Goal: Task Accomplishment & Management: Complete application form

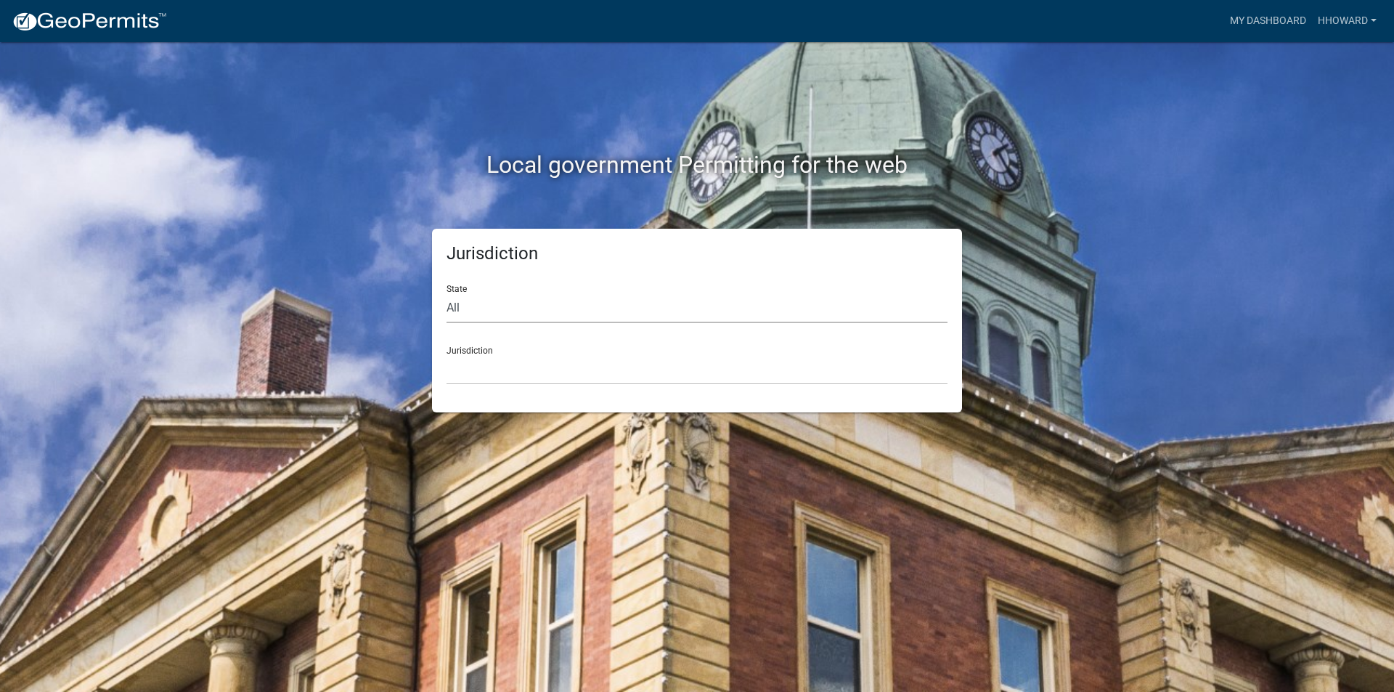
click at [547, 307] on select "All Colorado Georgia Indiana Iowa Kansas Minnesota Ohio South Carolina Wisconsin" at bounding box center [696, 308] width 501 height 30
select select "Minnesota"
click at [446, 293] on select "All Colorado Georgia Indiana Iowa Kansas Minnesota Ohio South Carolina Wisconsin" at bounding box center [696, 308] width 501 height 30
click at [560, 364] on select "Becker County, Minnesota Benton County, Minnesota Carlton County, Minnesota Cit…" at bounding box center [696, 370] width 501 height 30
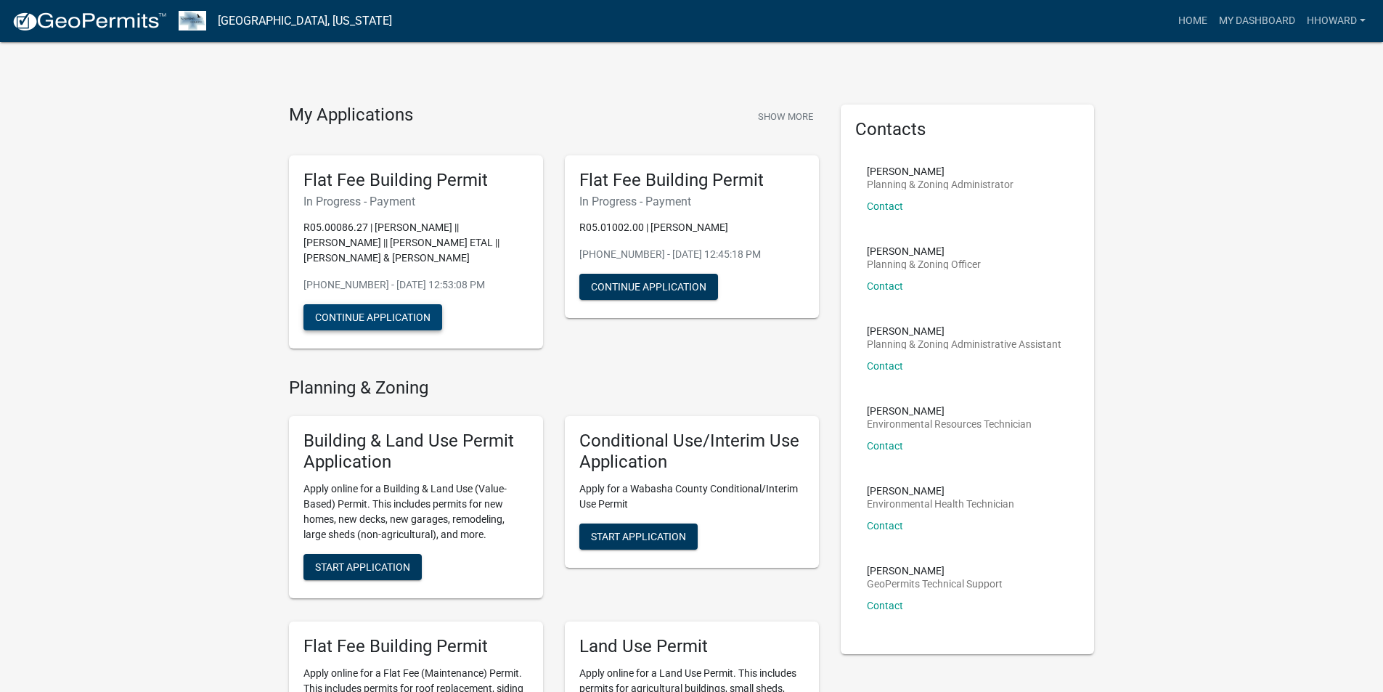
click at [417, 323] on button "Continue Application" at bounding box center [372, 317] width 139 height 26
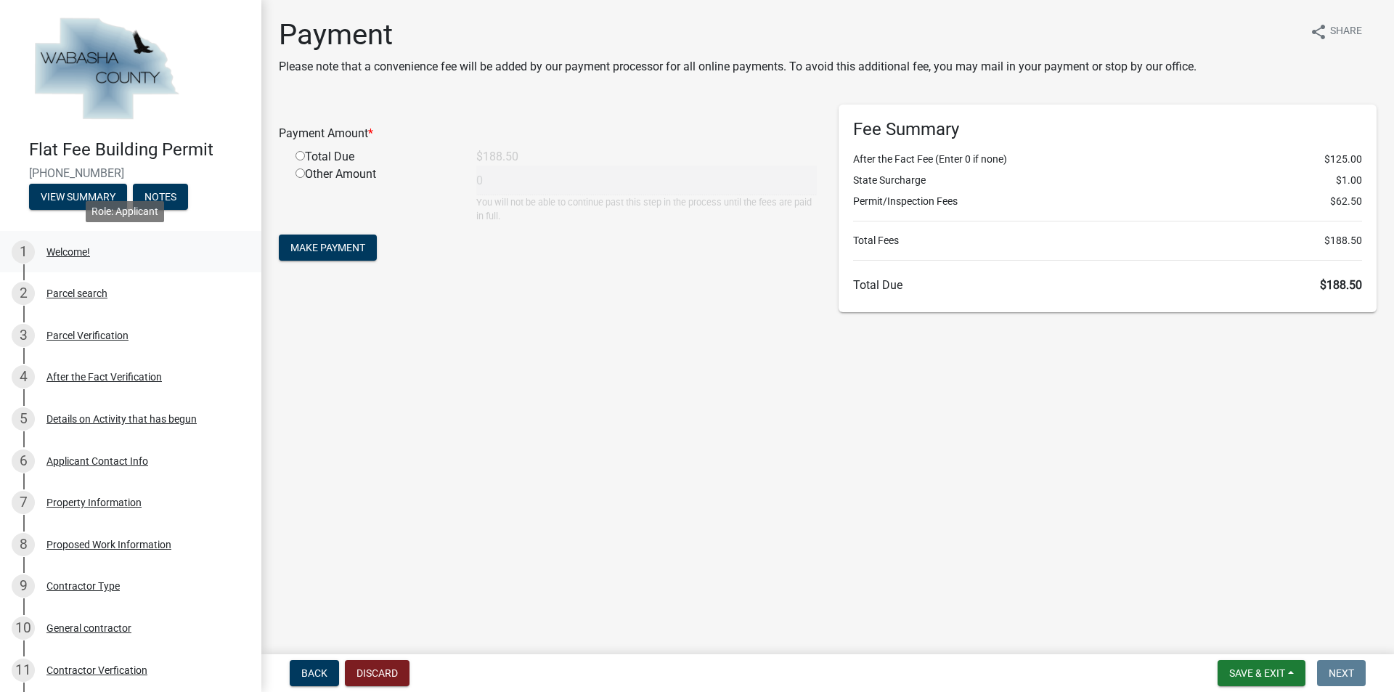
click at [60, 251] on div "Welcome!" at bounding box center [68, 252] width 44 height 10
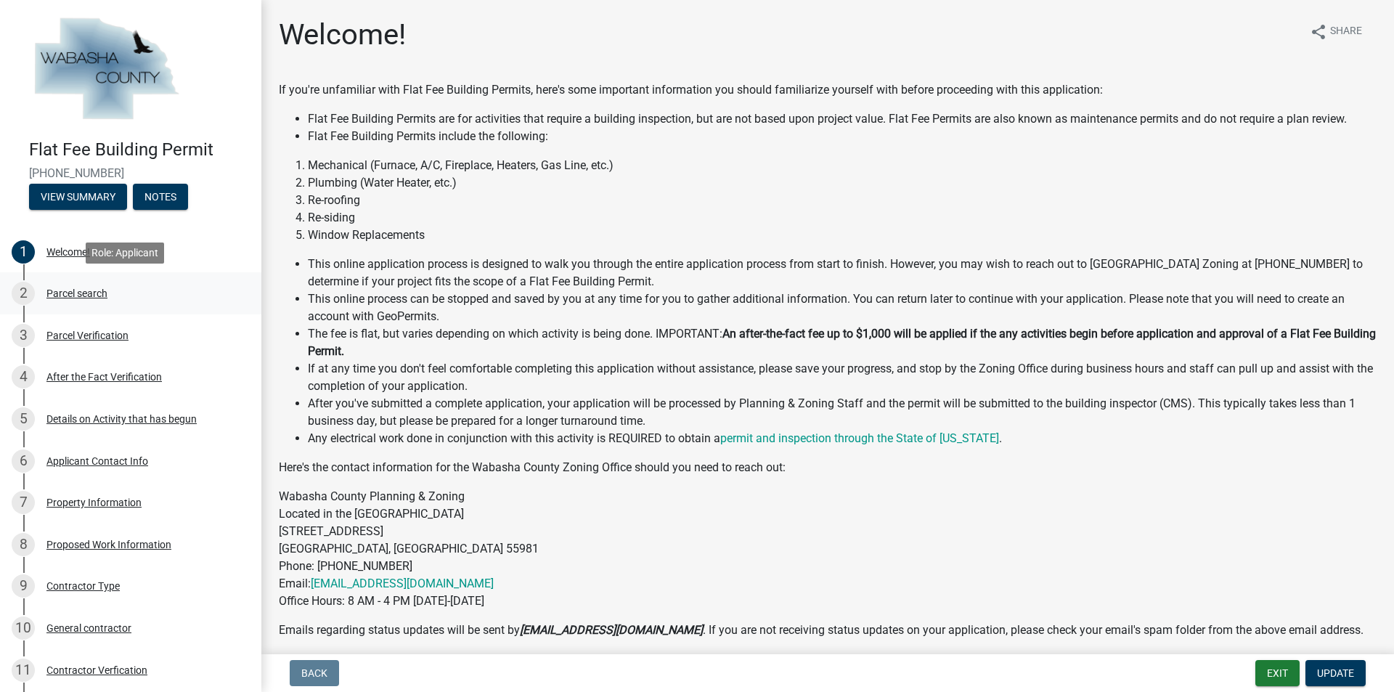
click at [64, 279] on link "2 Parcel search" at bounding box center [130, 293] width 261 height 42
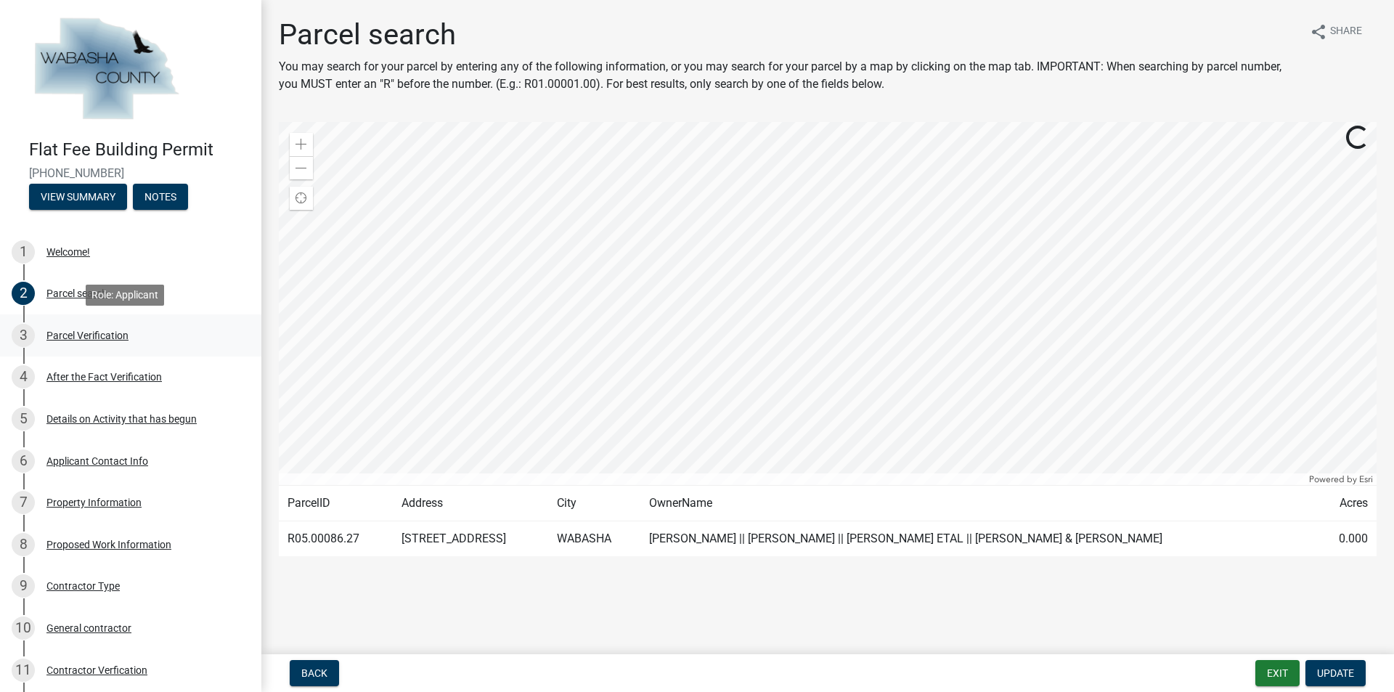
click at [67, 333] on div "Parcel Verification" at bounding box center [87, 335] width 82 height 10
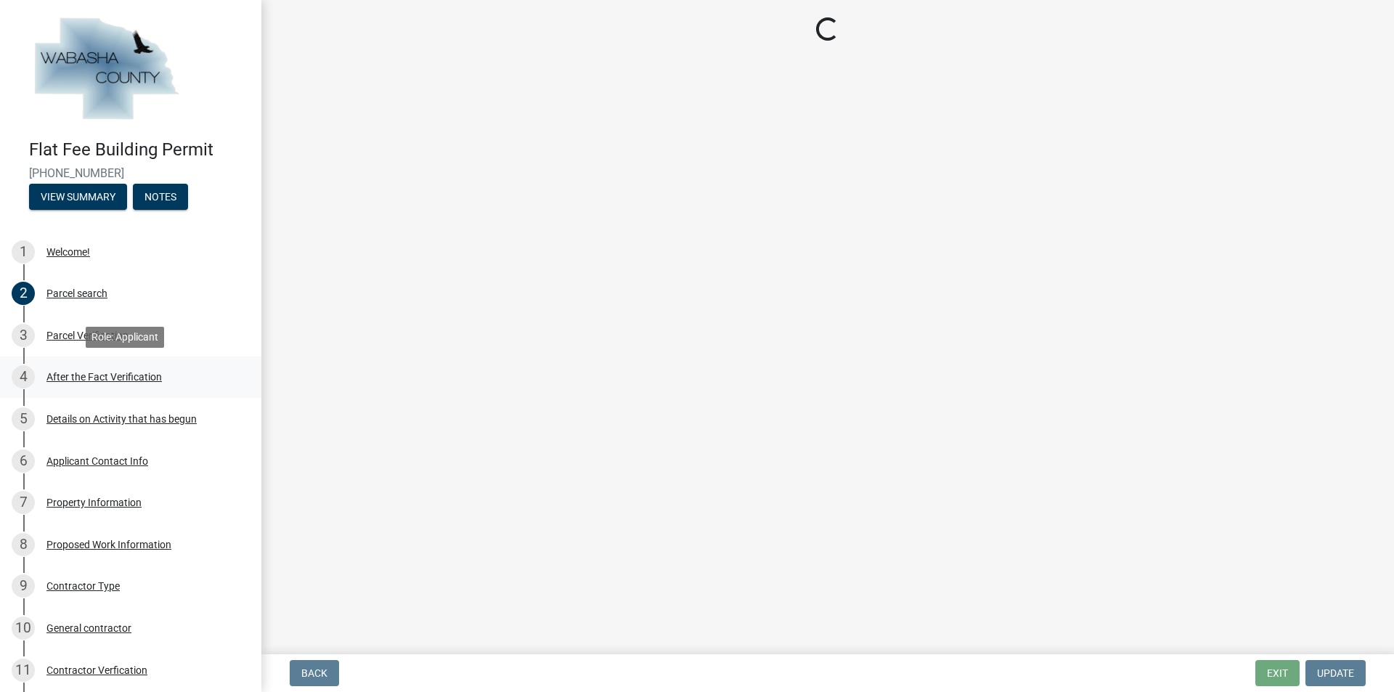
click at [75, 380] on div "After the Fact Verification" at bounding box center [103, 377] width 115 height 10
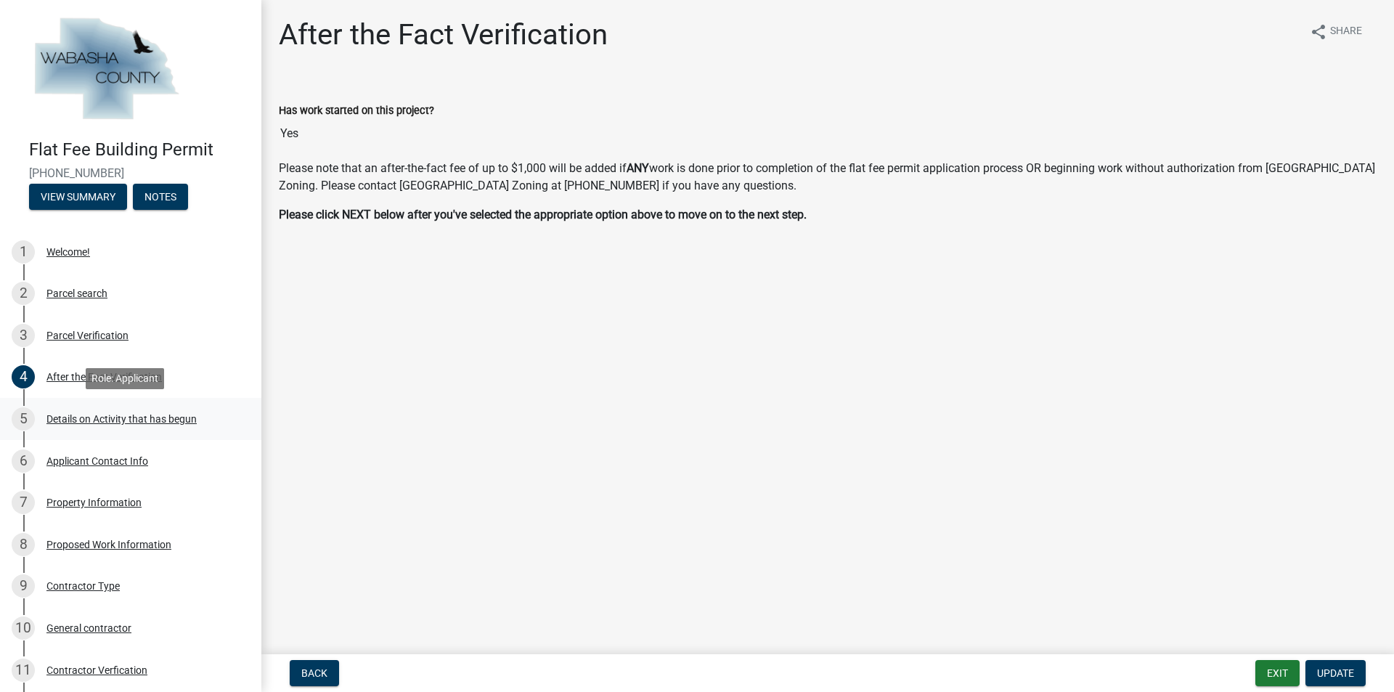
click at [75, 420] on div "Details on Activity that has begun" at bounding box center [121, 419] width 150 height 10
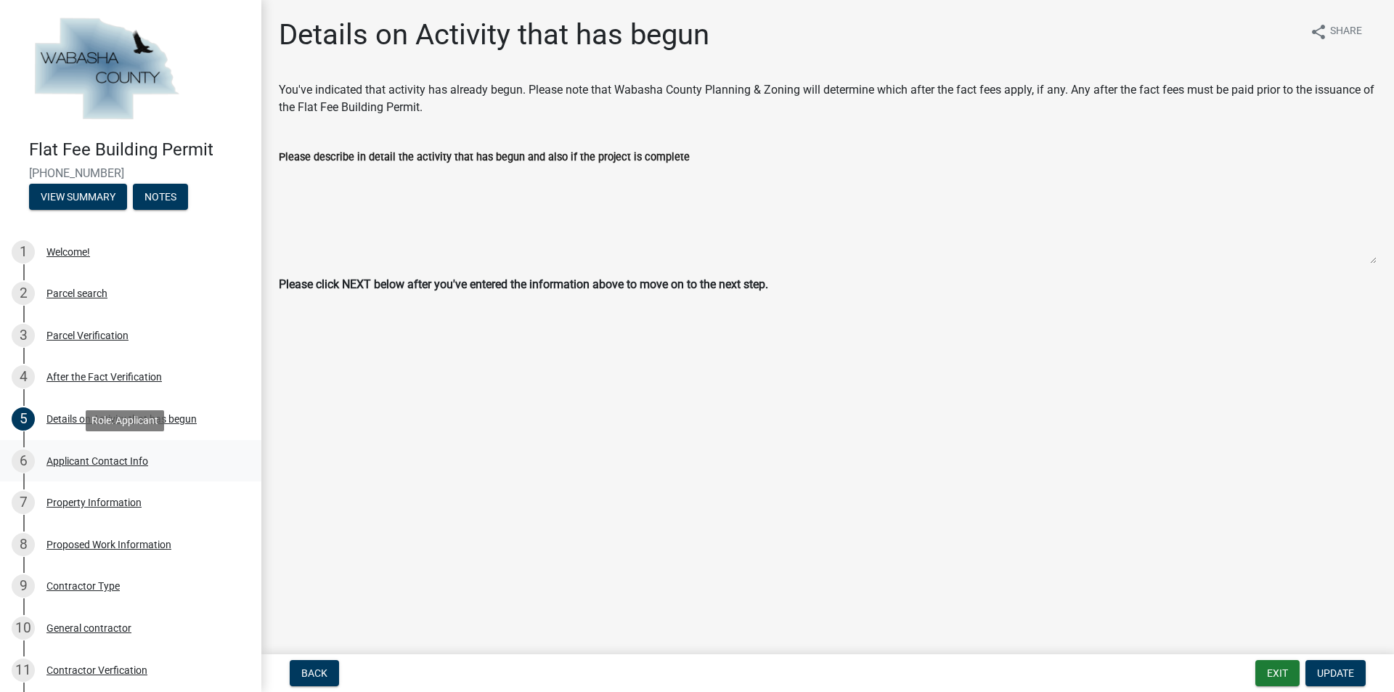
click at [78, 459] on div "Applicant Contact Info" at bounding box center [97, 461] width 102 height 10
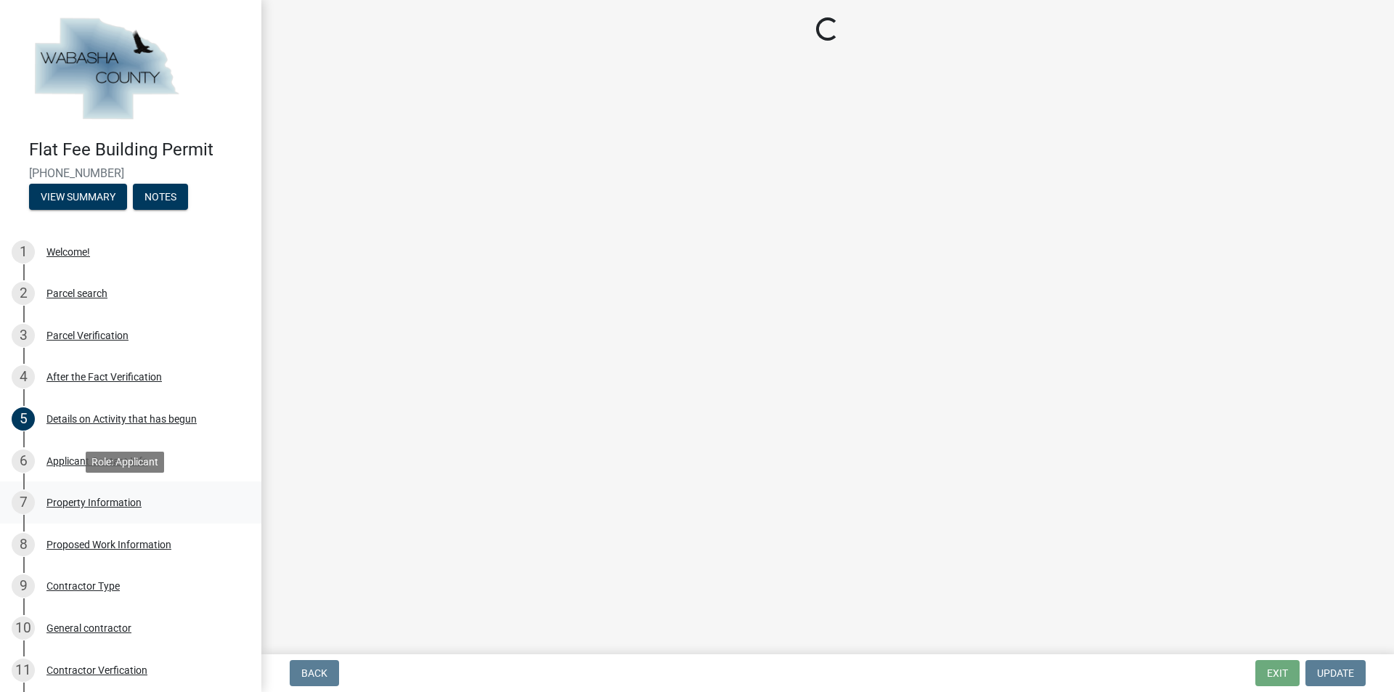
click at [80, 505] on div "Property Information" at bounding box center [93, 502] width 95 height 10
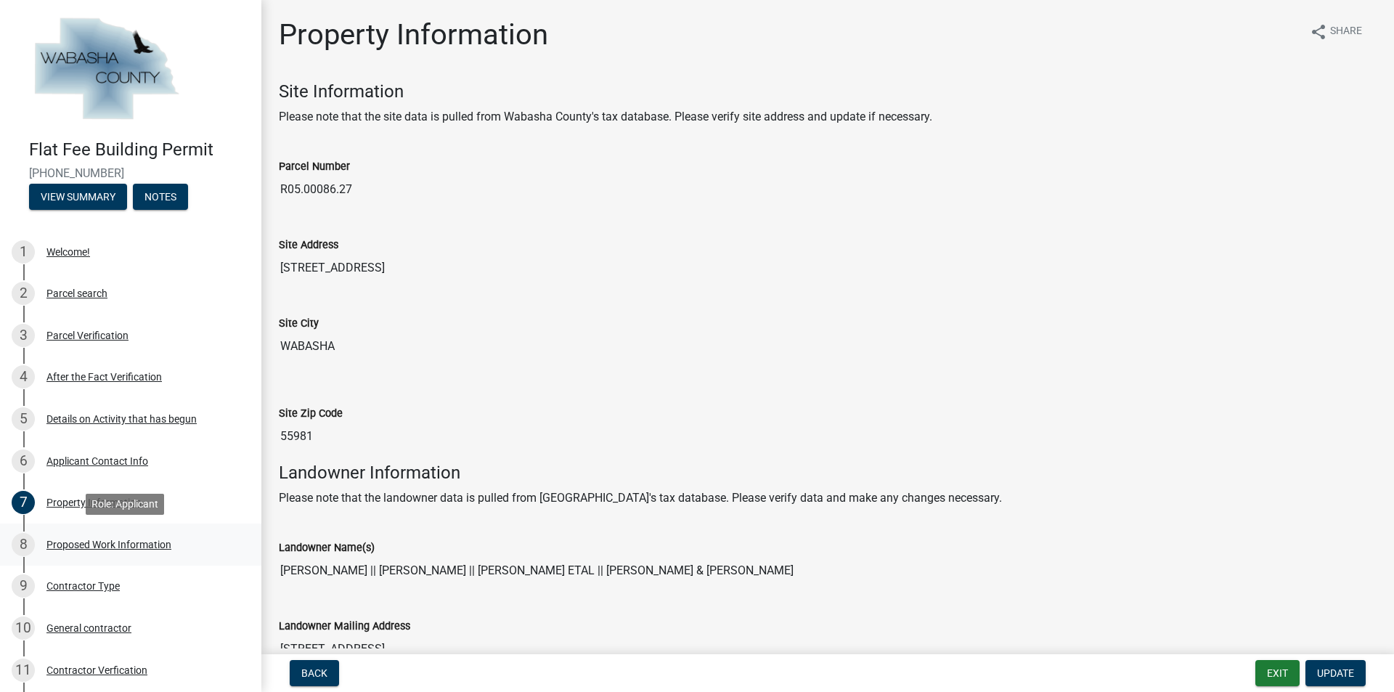
click at [83, 535] on div "8 Proposed Work Information" at bounding box center [125, 544] width 226 height 23
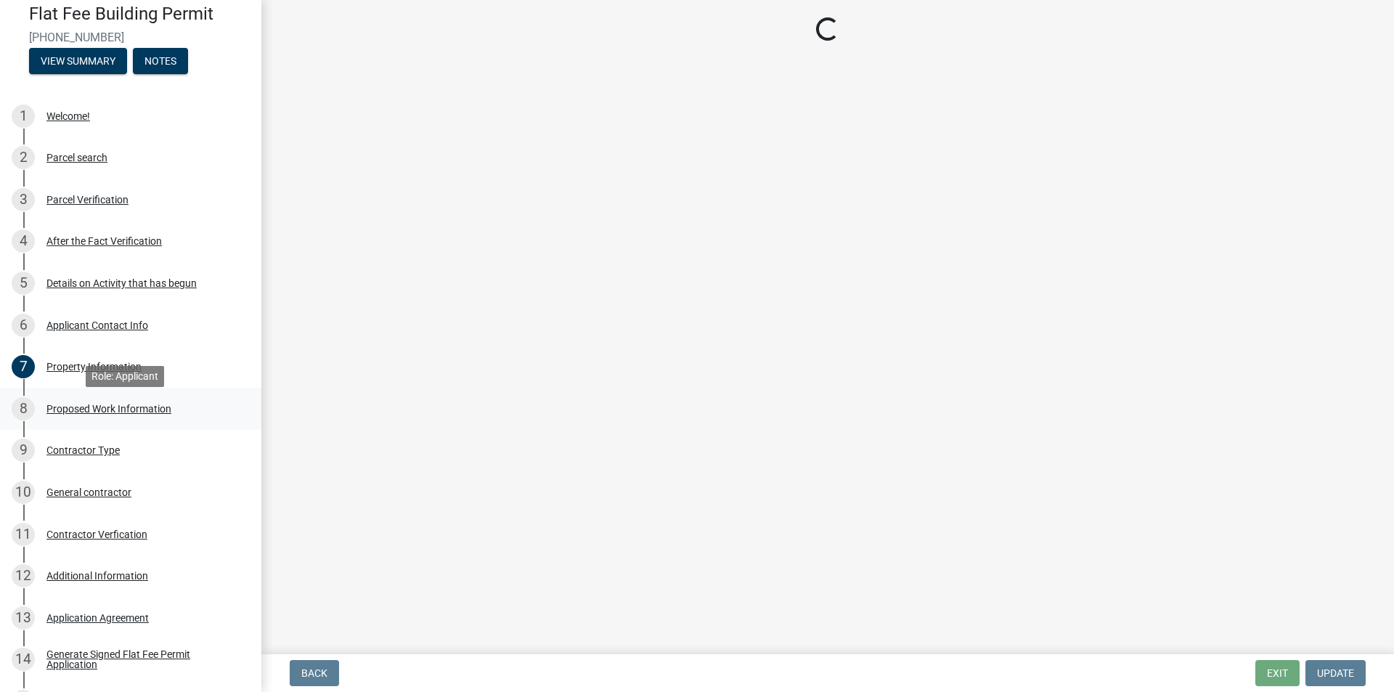
scroll to position [145, 0]
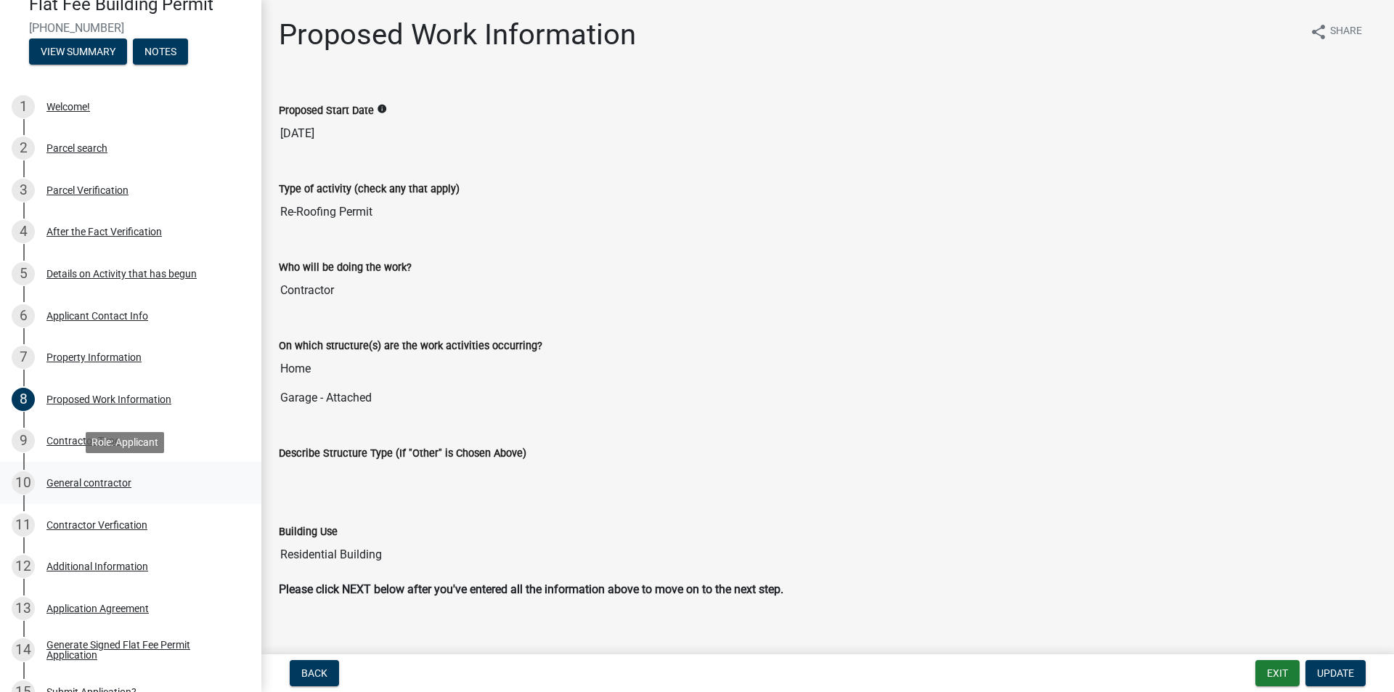
click at [89, 479] on div "General contractor" at bounding box center [88, 483] width 85 height 10
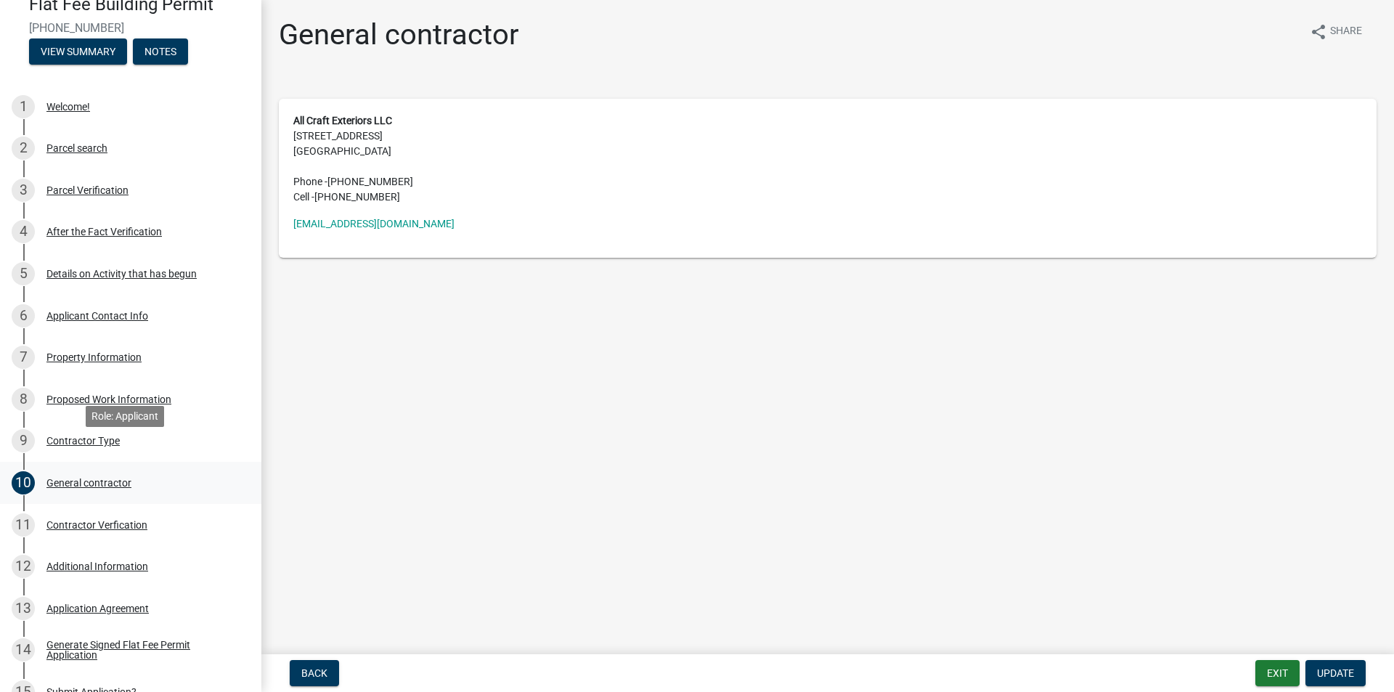
scroll to position [218, 0]
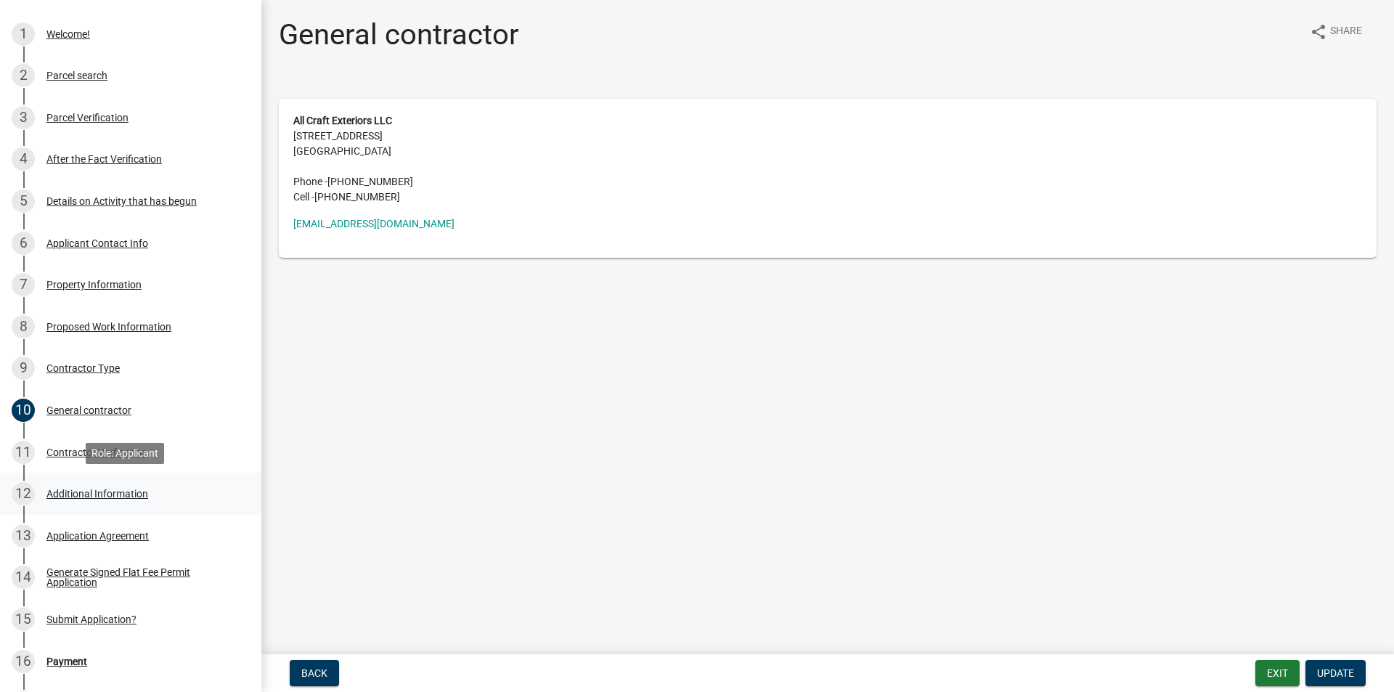
click at [97, 490] on div "Additional Information" at bounding box center [97, 494] width 102 height 10
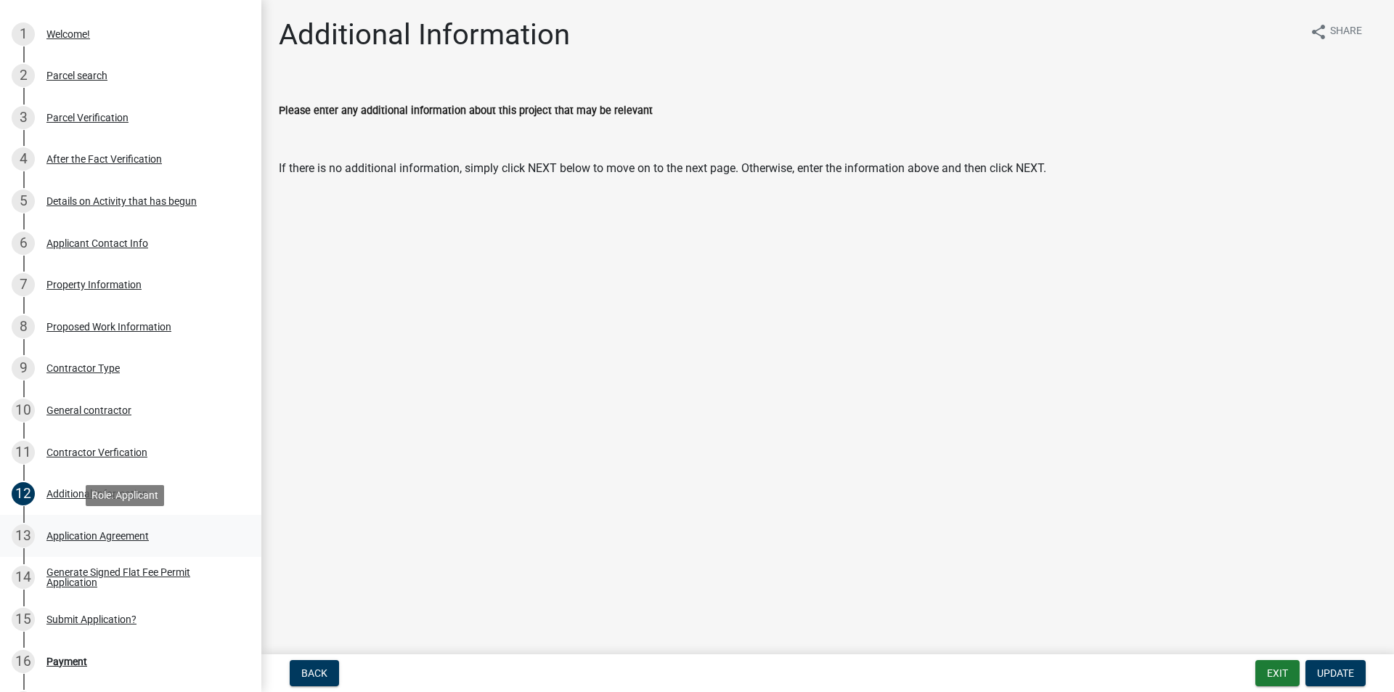
click at [102, 537] on div "Application Agreement" at bounding box center [97, 536] width 102 height 10
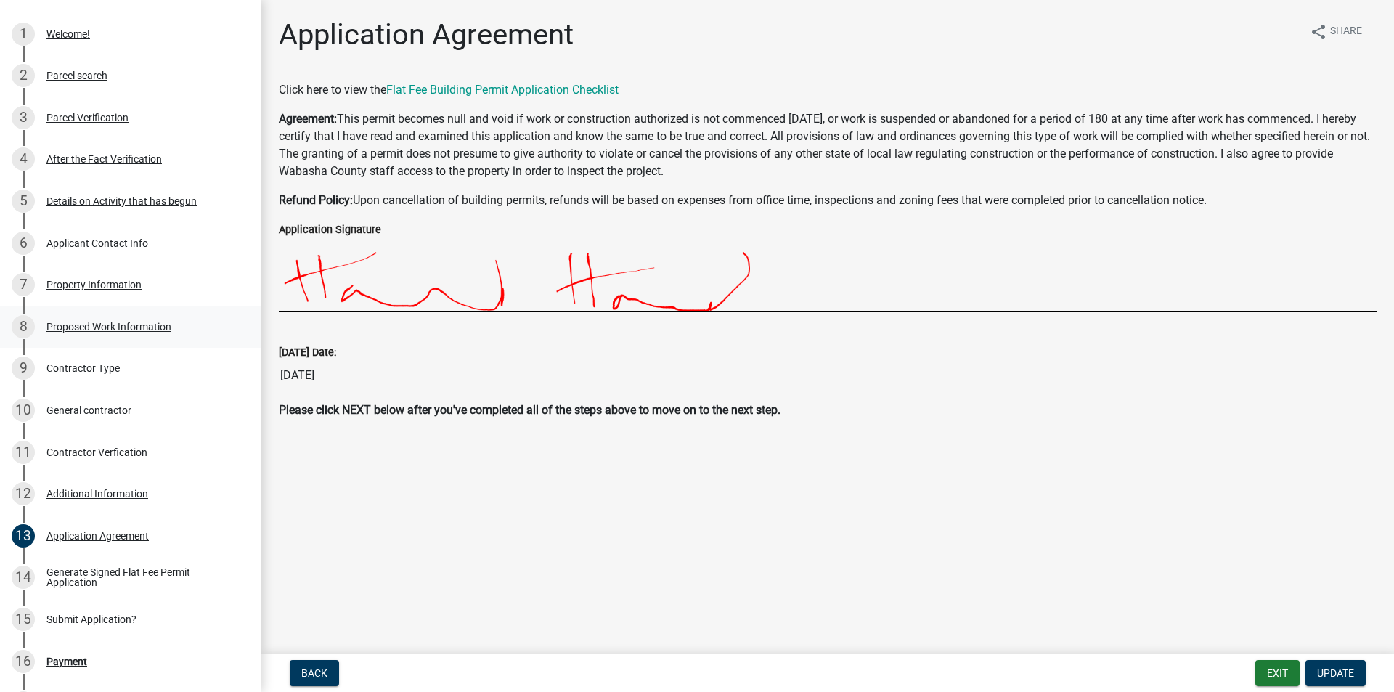
scroll to position [145, 0]
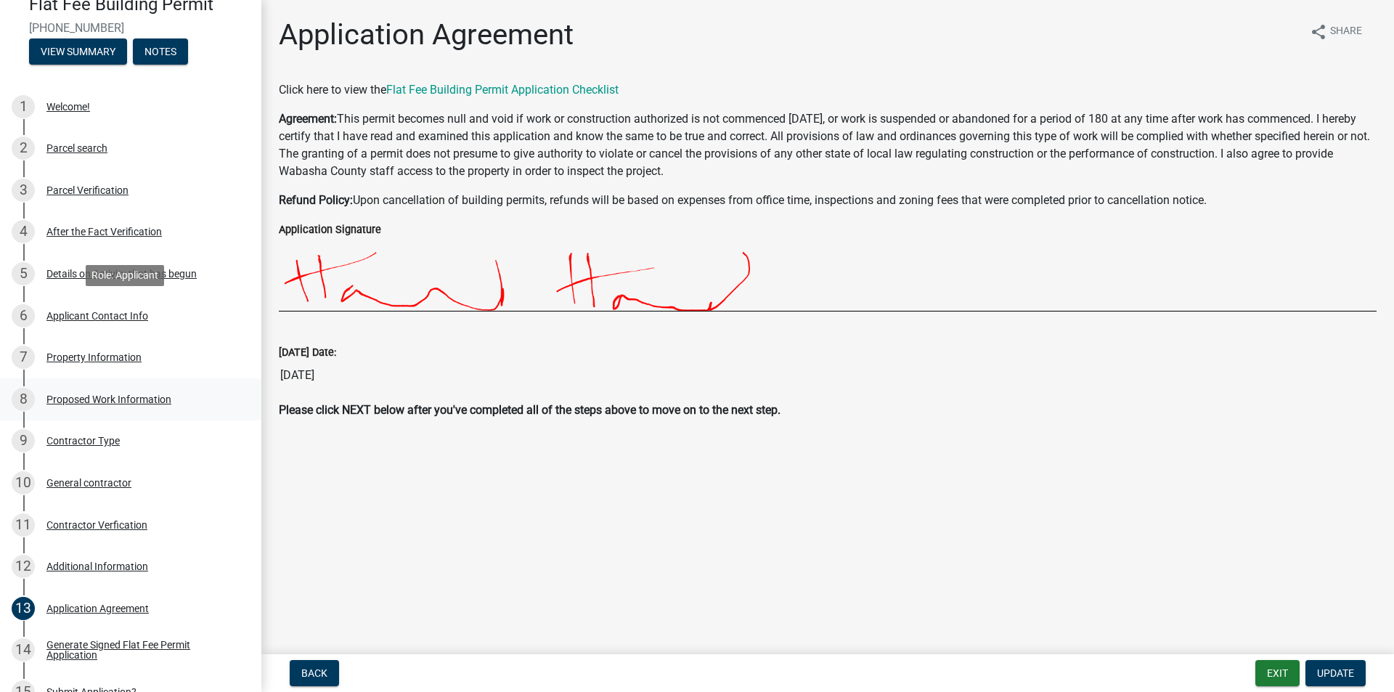
click at [99, 309] on div "6 Applicant Contact Info" at bounding box center [125, 315] width 226 height 23
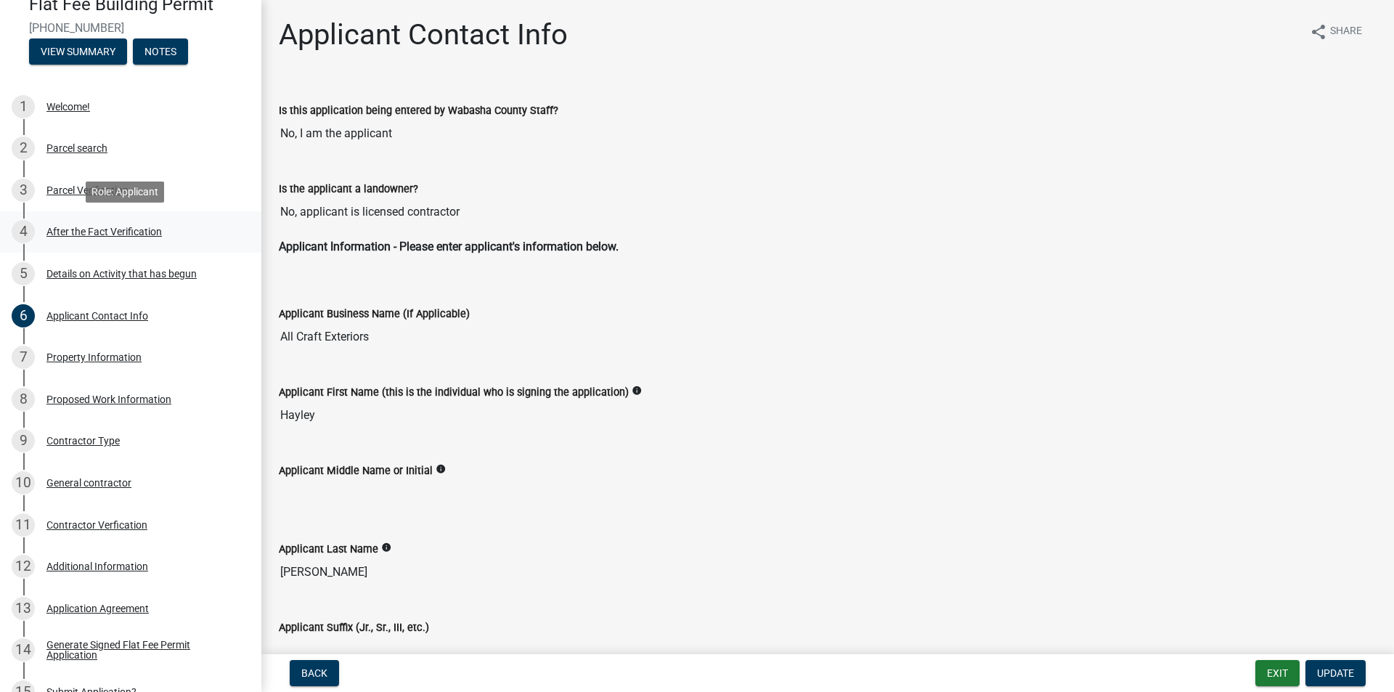
click at [120, 240] on div "4 After the Fact Verification" at bounding box center [125, 231] width 226 height 23
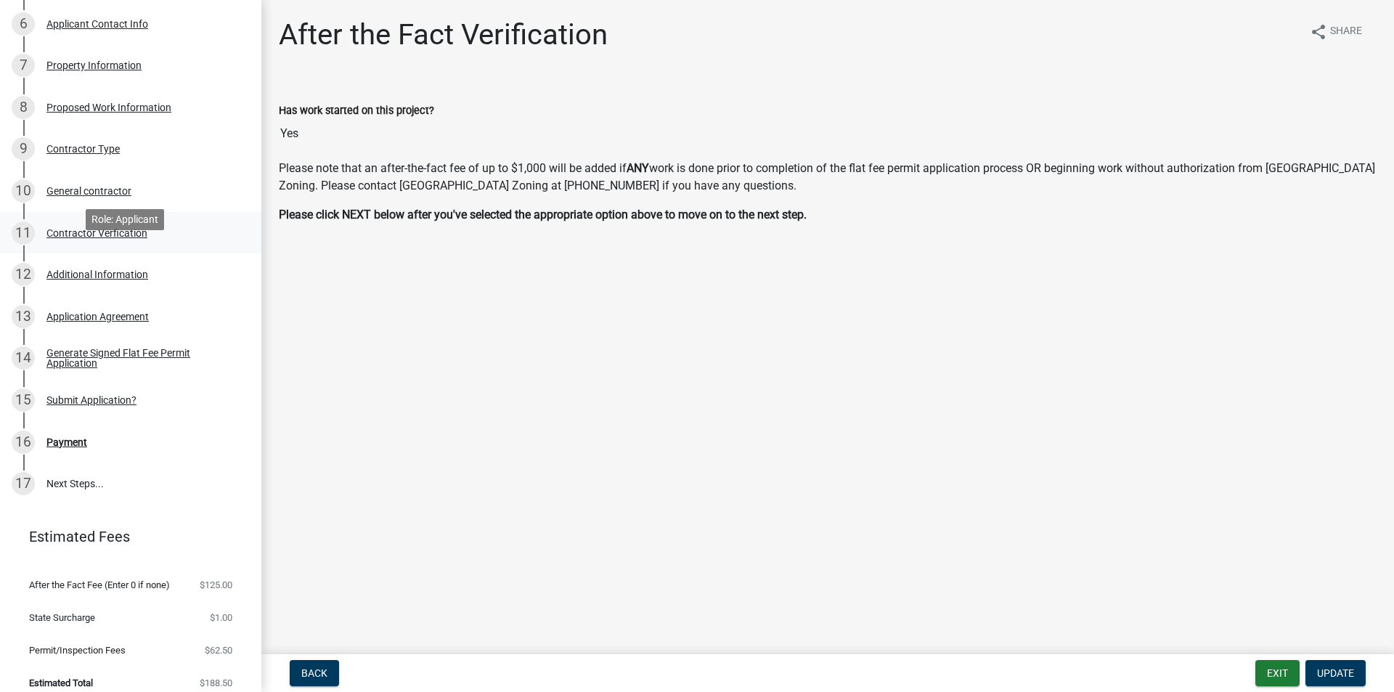
scroll to position [460, 0]
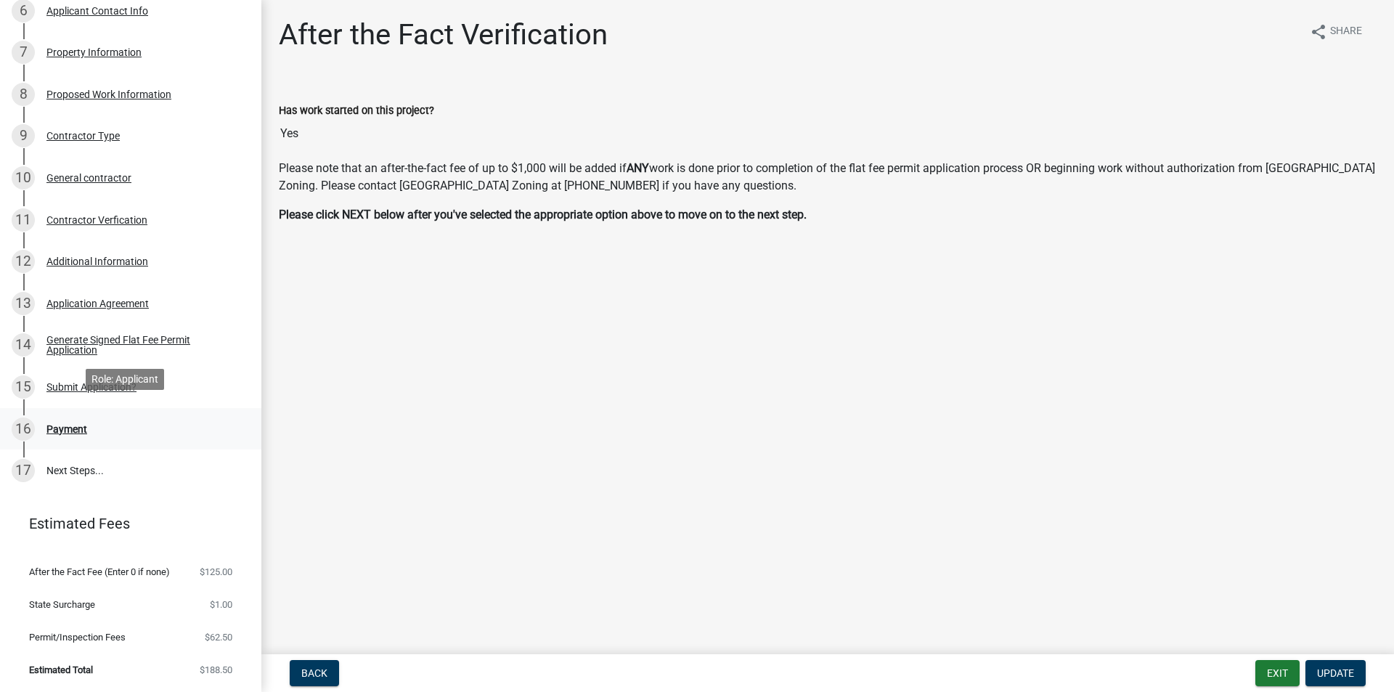
click at [124, 417] on div "16 Payment" at bounding box center [125, 428] width 226 height 23
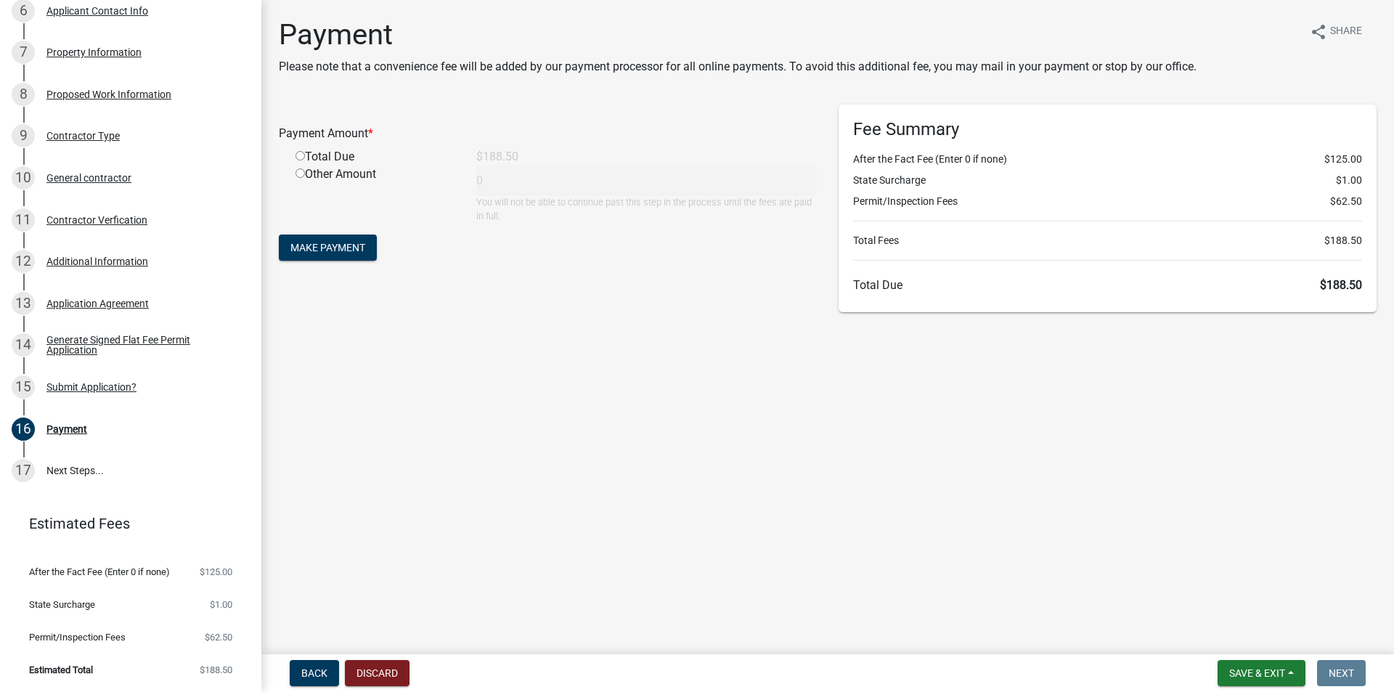
click at [584, 304] on div "Payment Amount * Total Due $188.50 Other Amount 0 You will not be able to conti…" at bounding box center [548, 209] width 560 height 208
